Goal: Transaction & Acquisition: Subscribe to service/newsletter

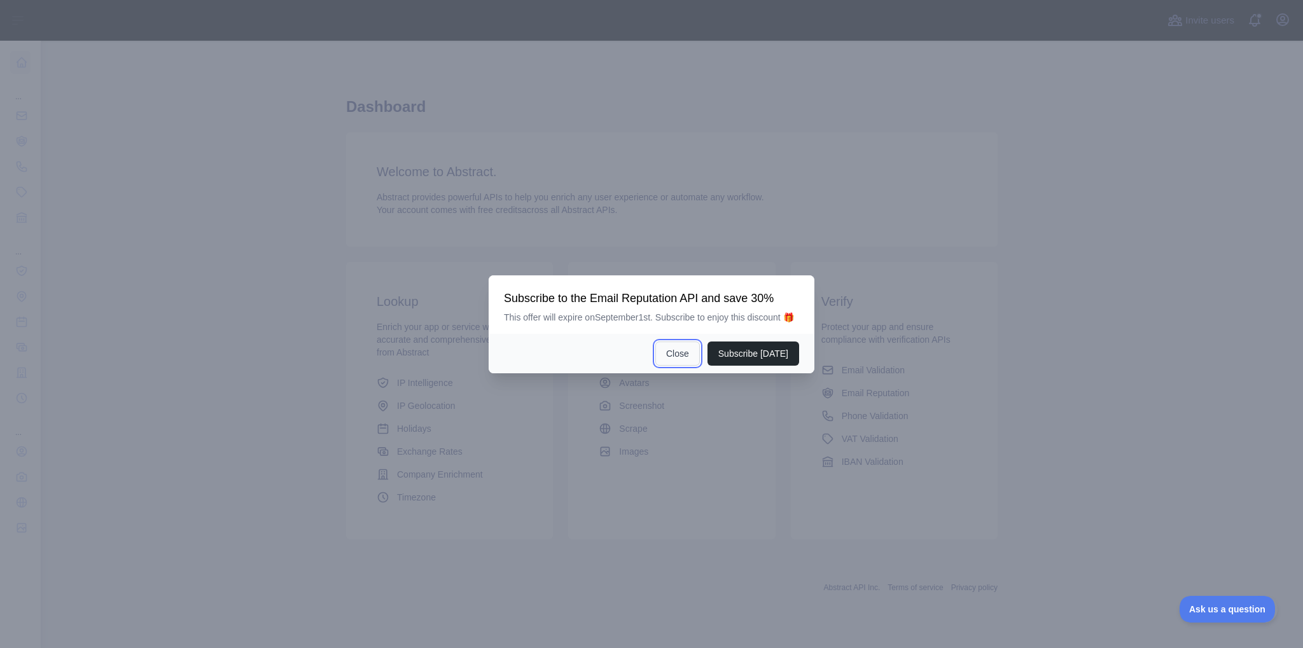
click at [688, 352] on button "Close" at bounding box center [677, 354] width 45 height 24
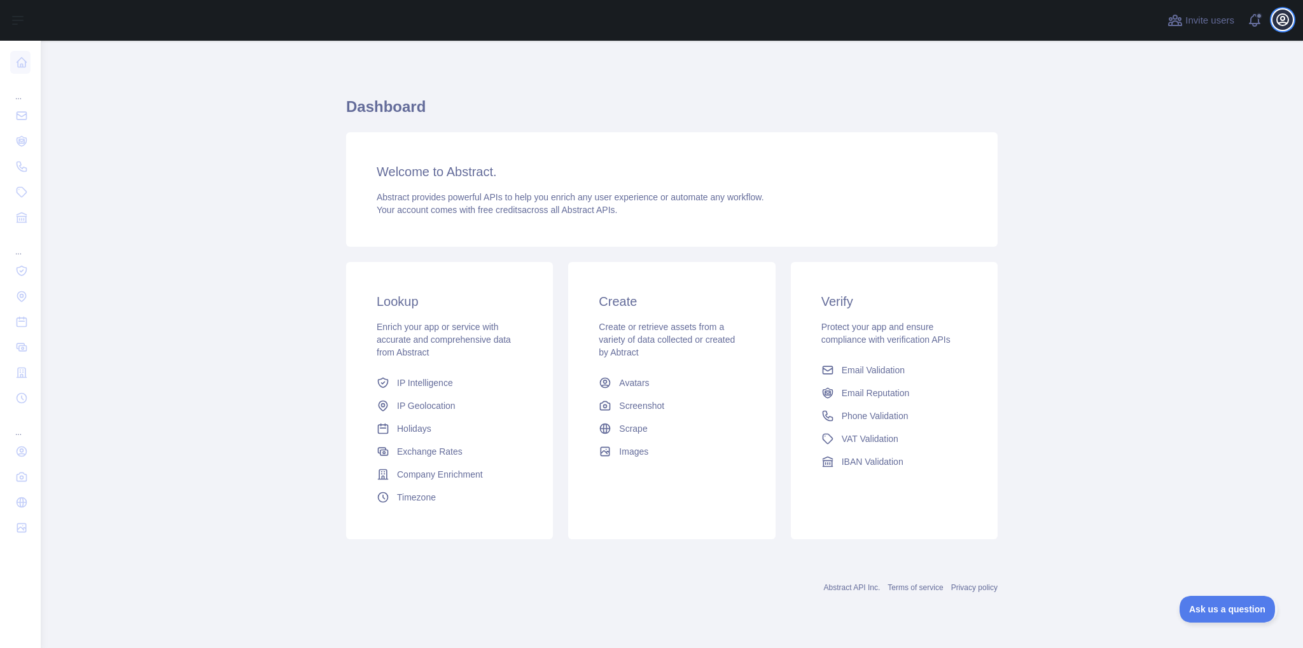
click at [1281, 24] on icon "button" at bounding box center [1282, 19] width 15 height 15
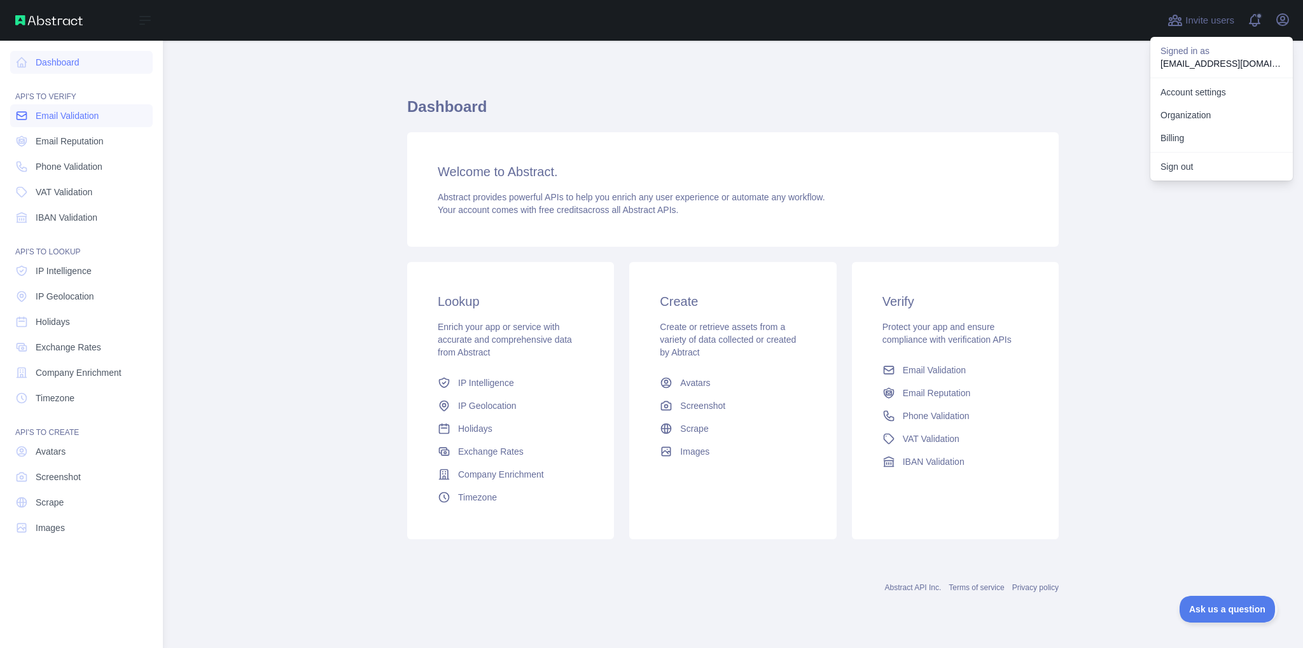
click at [41, 118] on span "Email Validation" at bounding box center [67, 115] width 63 height 13
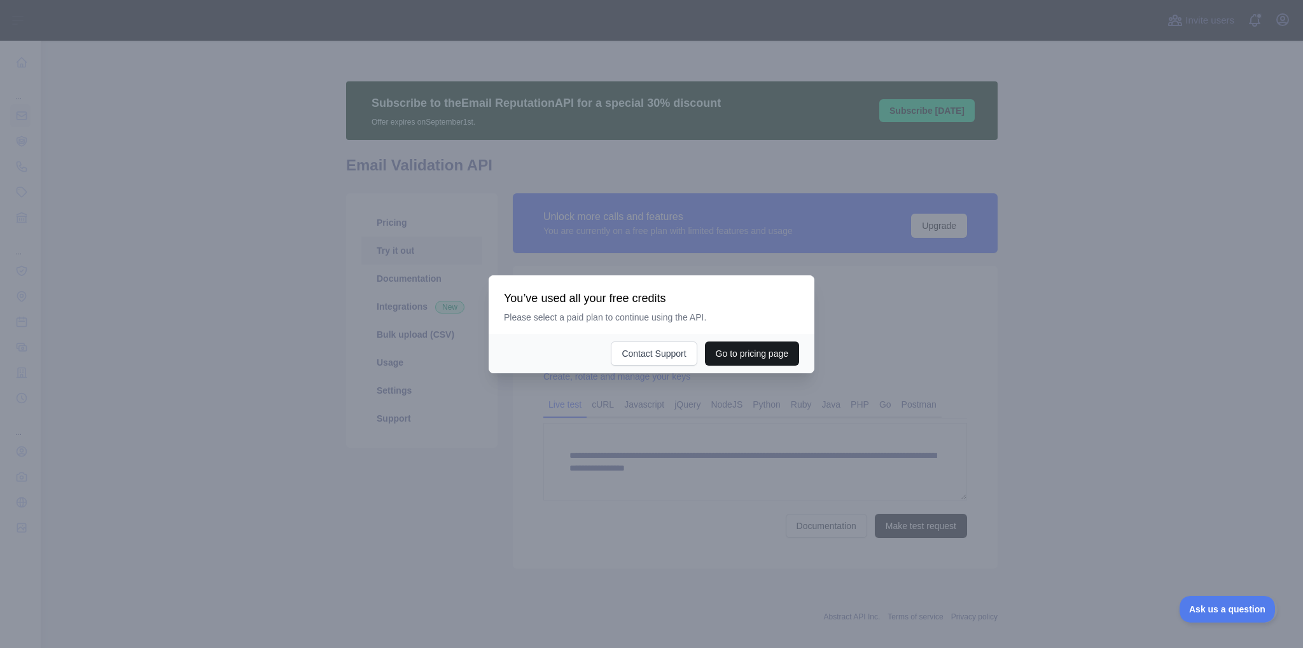
click at [775, 360] on button "Go to pricing page" at bounding box center [752, 354] width 94 height 24
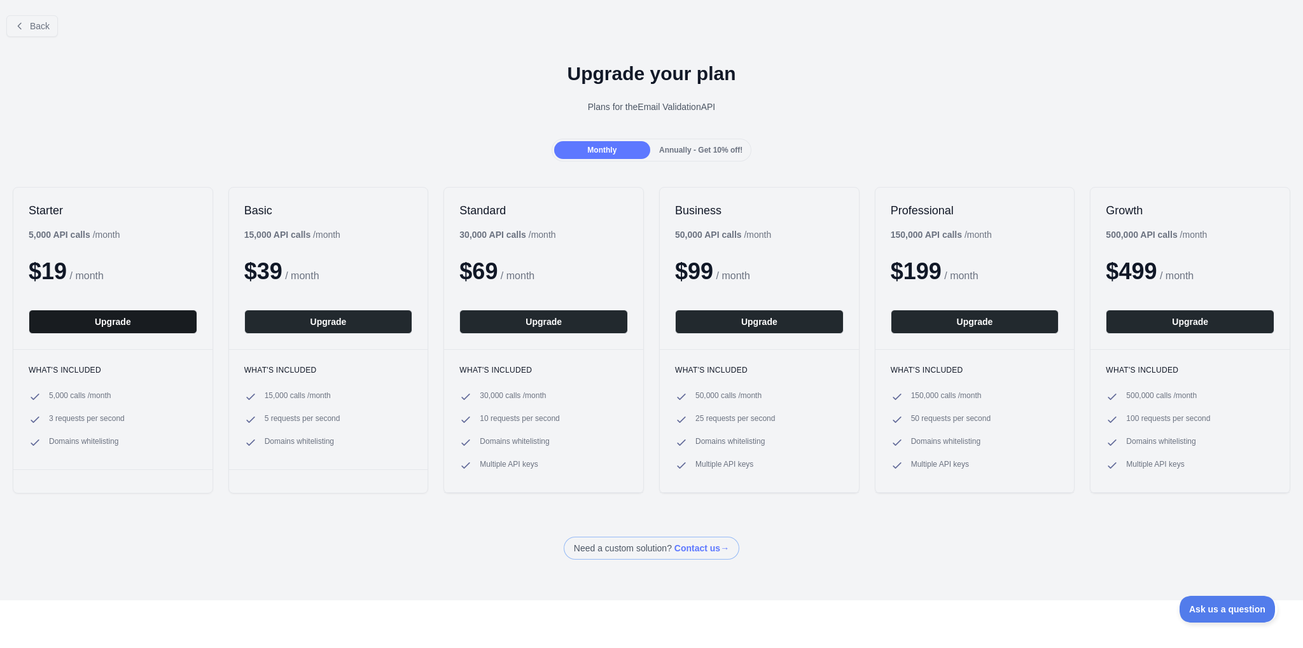
click at [112, 323] on button "Upgrade" at bounding box center [113, 322] width 169 height 24
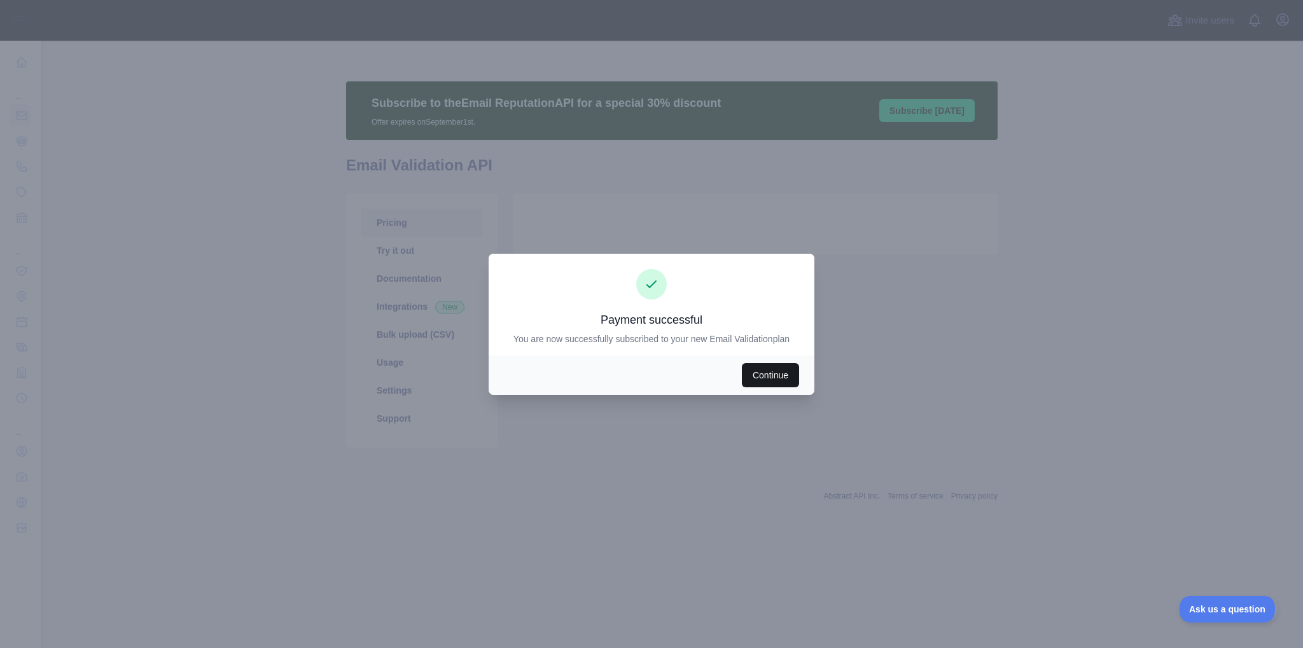
click at [760, 372] on button "Continue" at bounding box center [770, 375] width 57 height 24
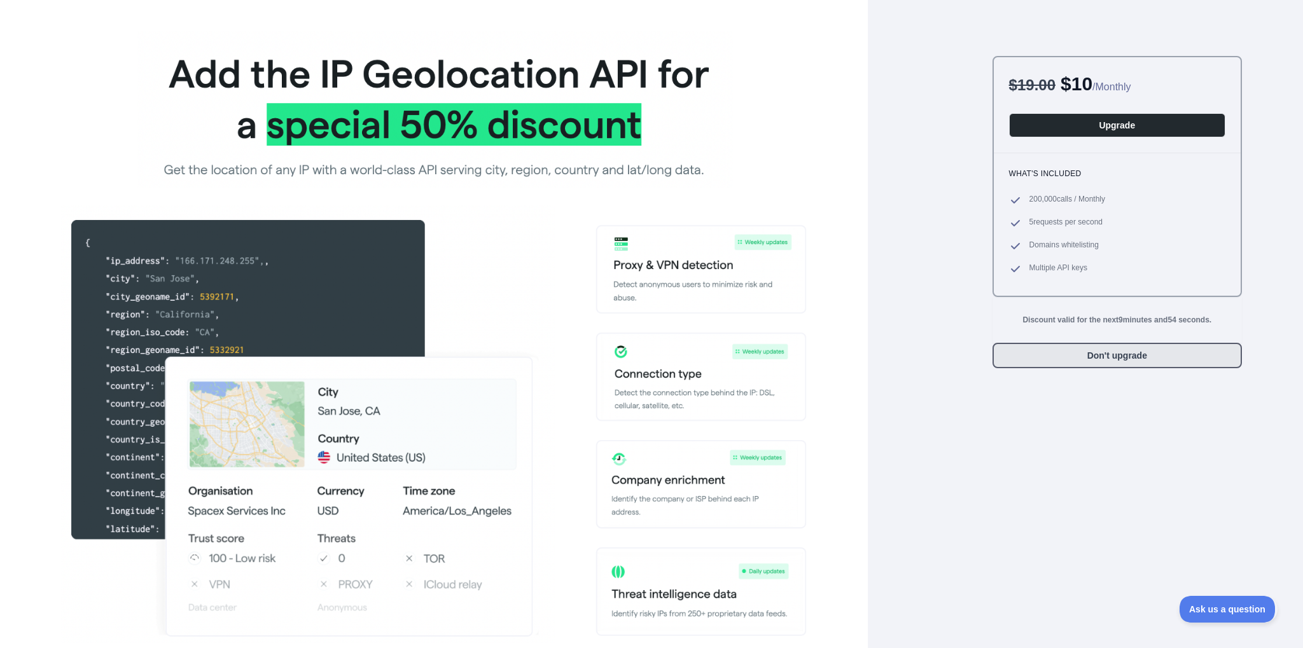
click at [1102, 349] on button "Don't upgrade" at bounding box center [1116, 355] width 249 height 25
